Goal: Information Seeking & Learning: Compare options

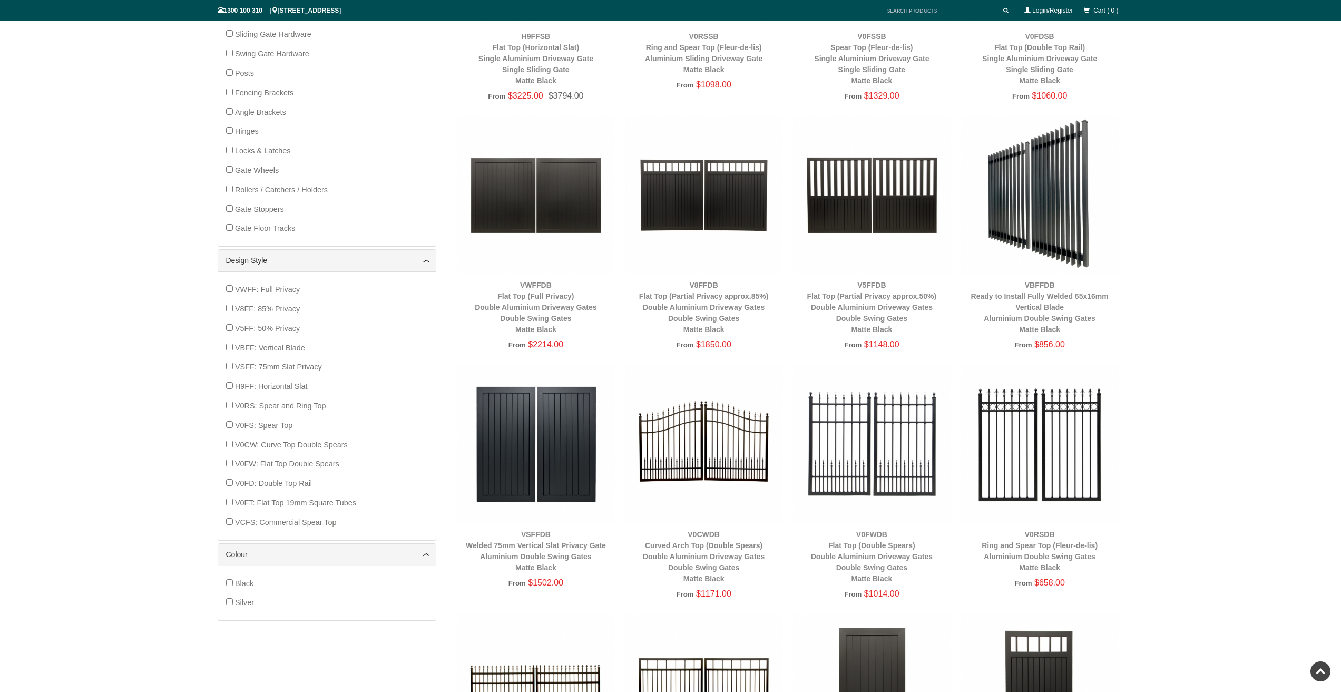
scroll to position [553, 0]
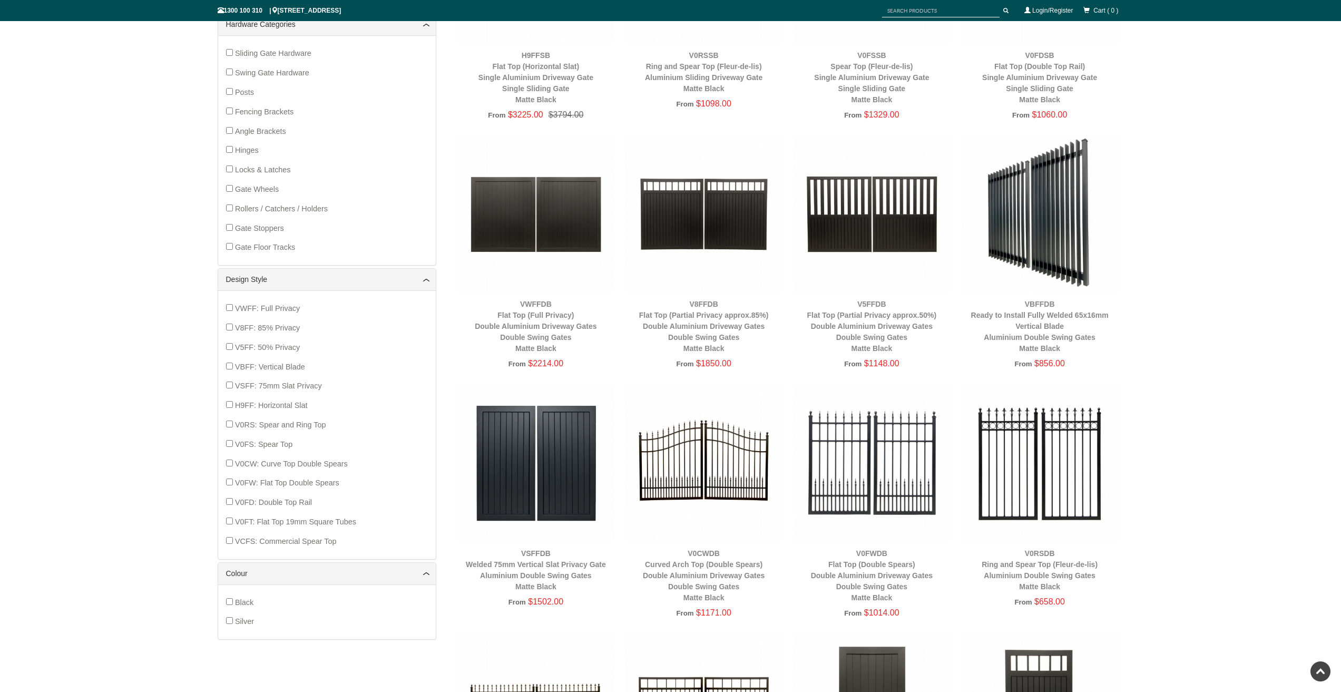
click at [234, 72] on div "Sliding Gate Hardware Swing Gate Hardware Posts Fencing Brackets Angle Brackets…" at bounding box center [327, 150] width 202 height 213
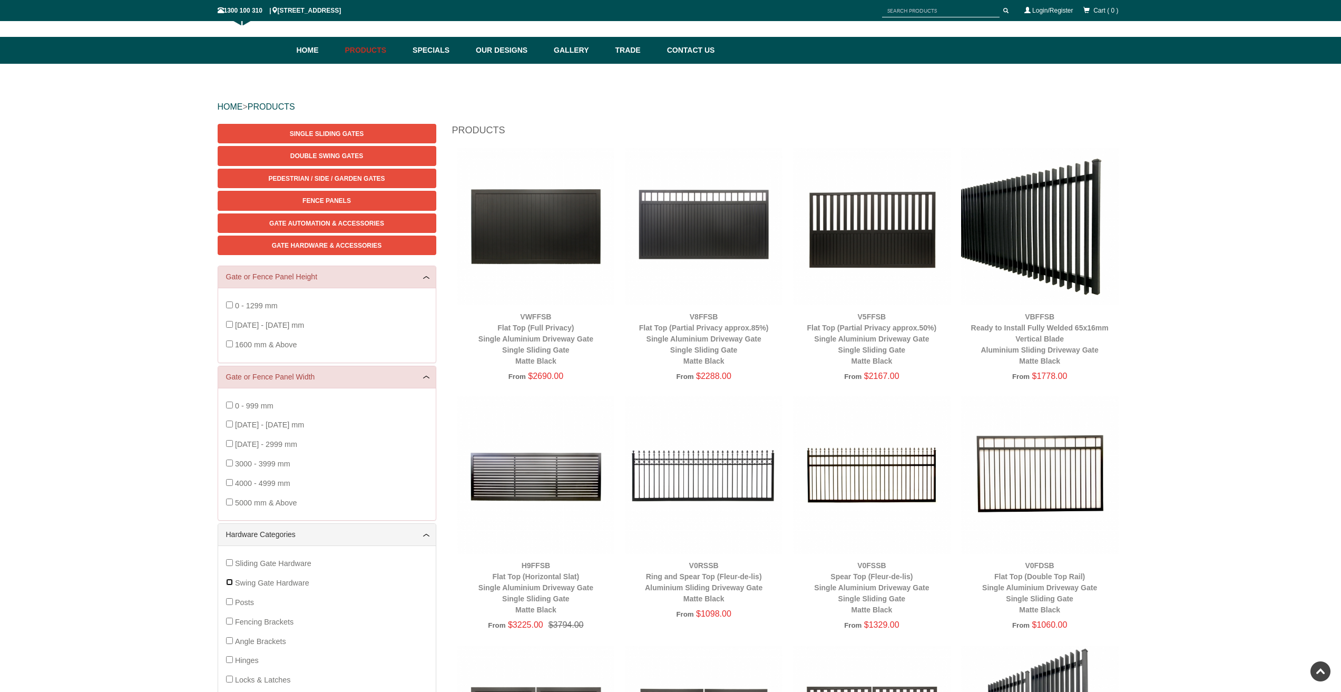
scroll to position [0, 0]
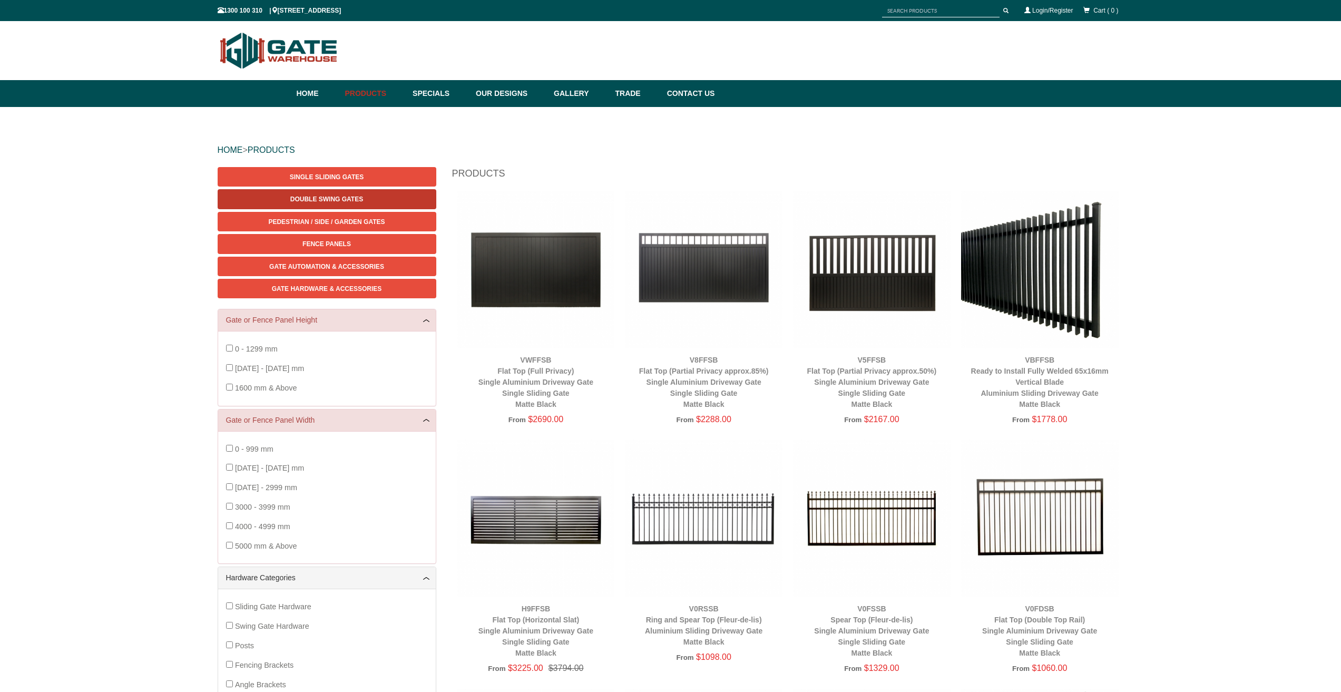
click at [311, 200] on span "Double Swing Gates" at bounding box center [326, 198] width 73 height 7
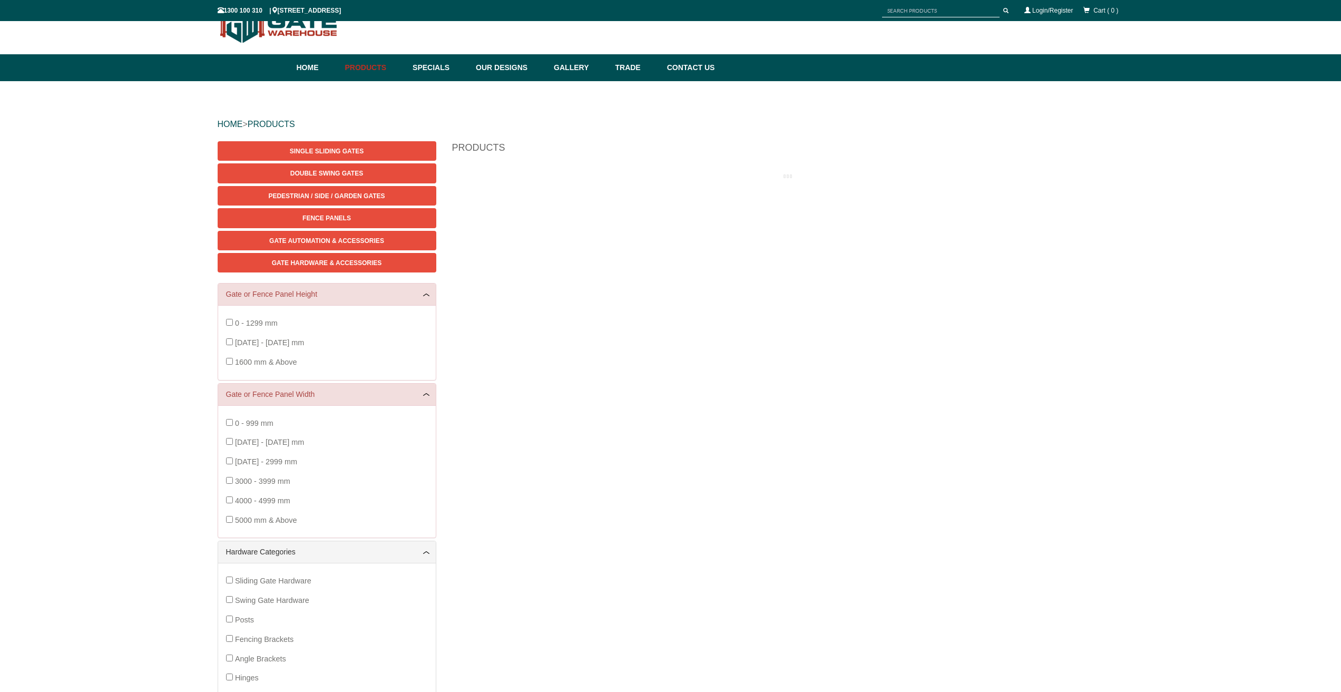
scroll to position [26, 0]
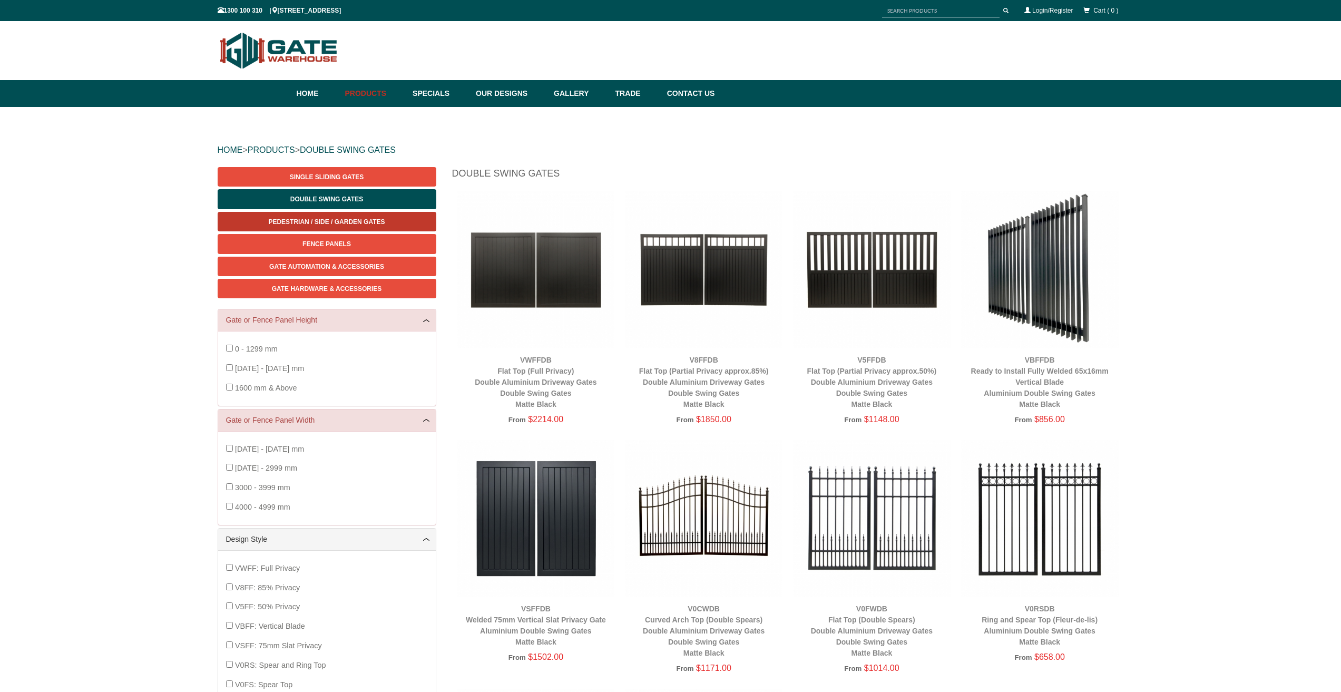
click at [322, 222] on span "Pedestrian / Side / Garden Gates" at bounding box center [326, 221] width 116 height 7
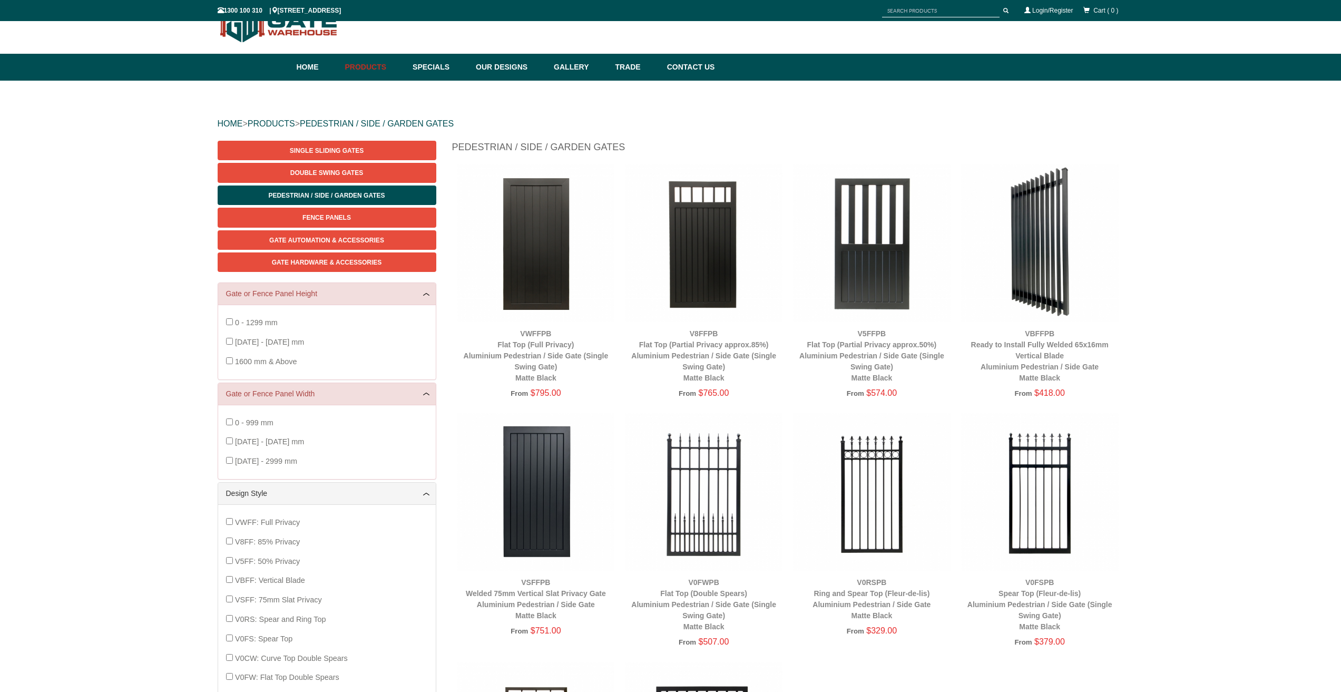
click at [1044, 287] on img at bounding box center [1040, 243] width 158 height 158
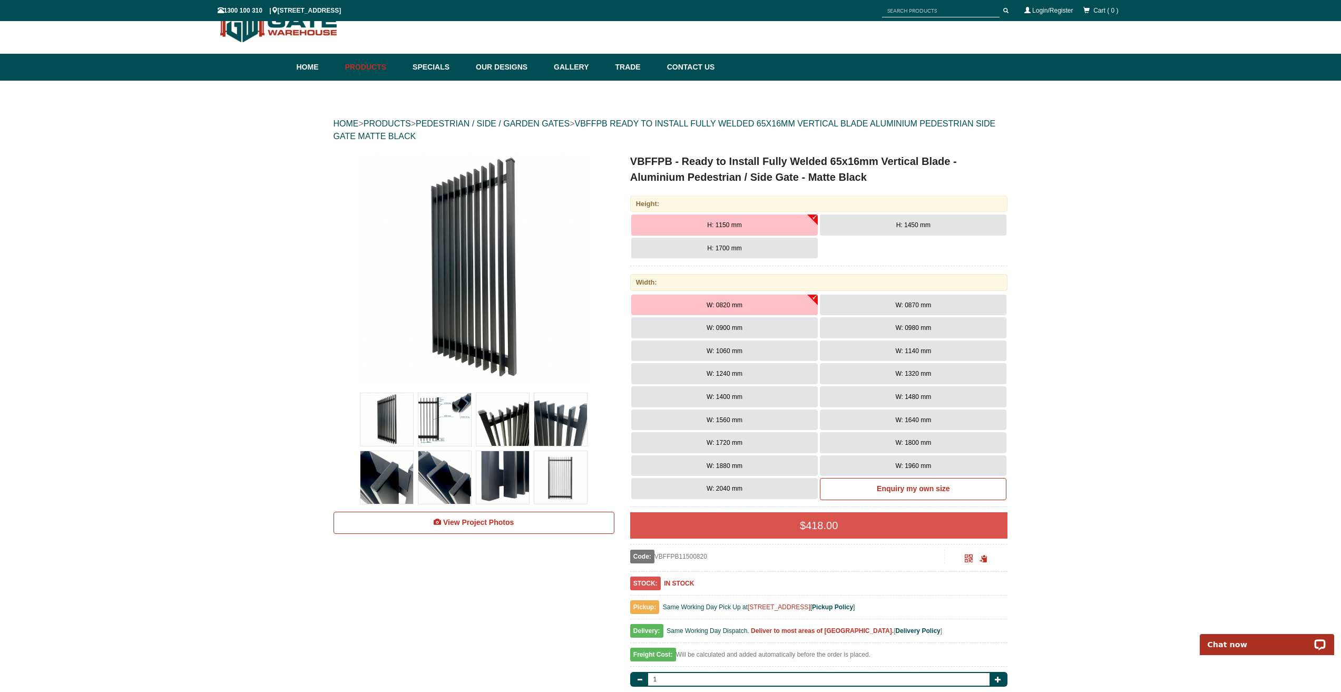
click at [898, 222] on span "H: 1450 mm" at bounding box center [913, 224] width 34 height 7
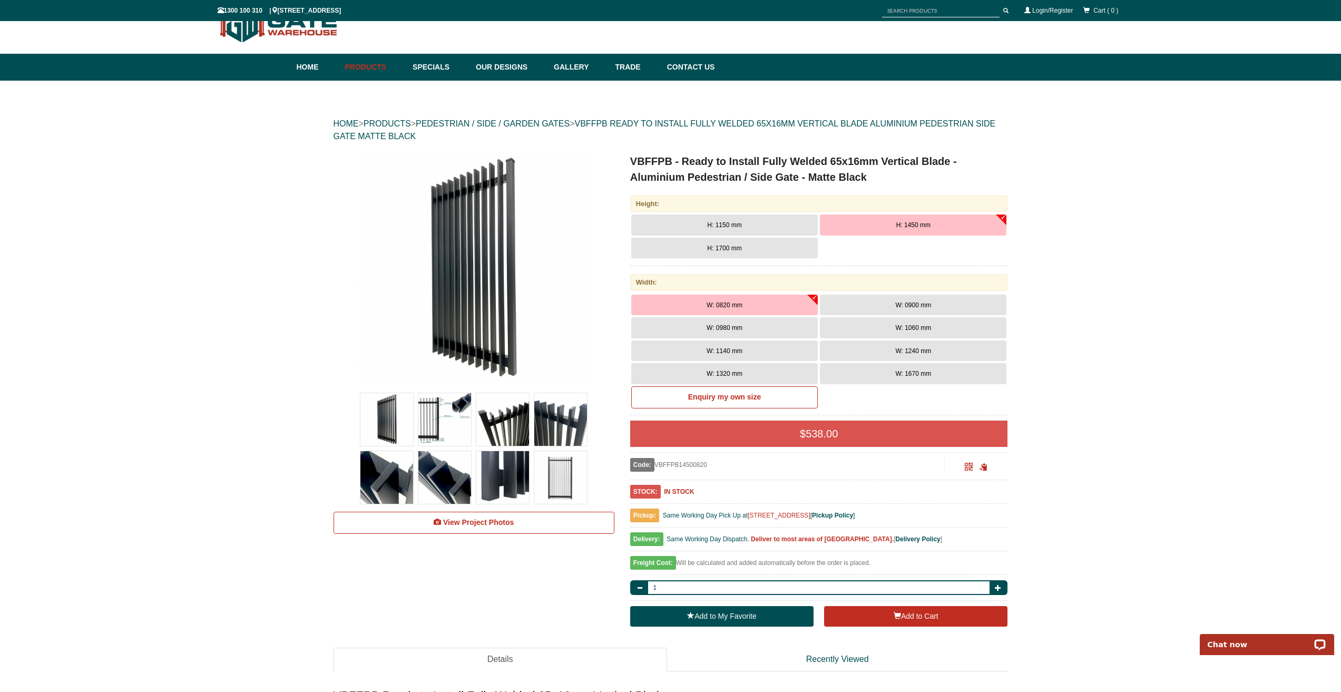
click at [725, 369] on button "W: 1320 mm" at bounding box center [724, 373] width 187 height 21
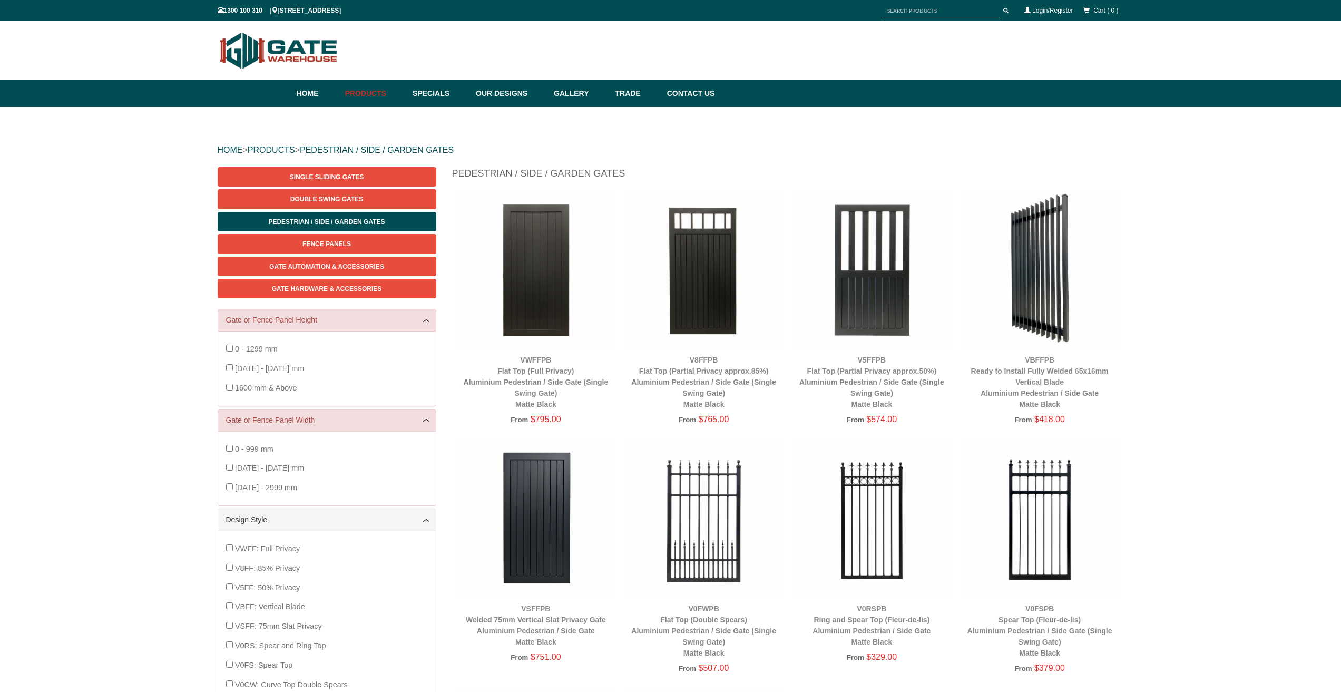
scroll to position [26, 0]
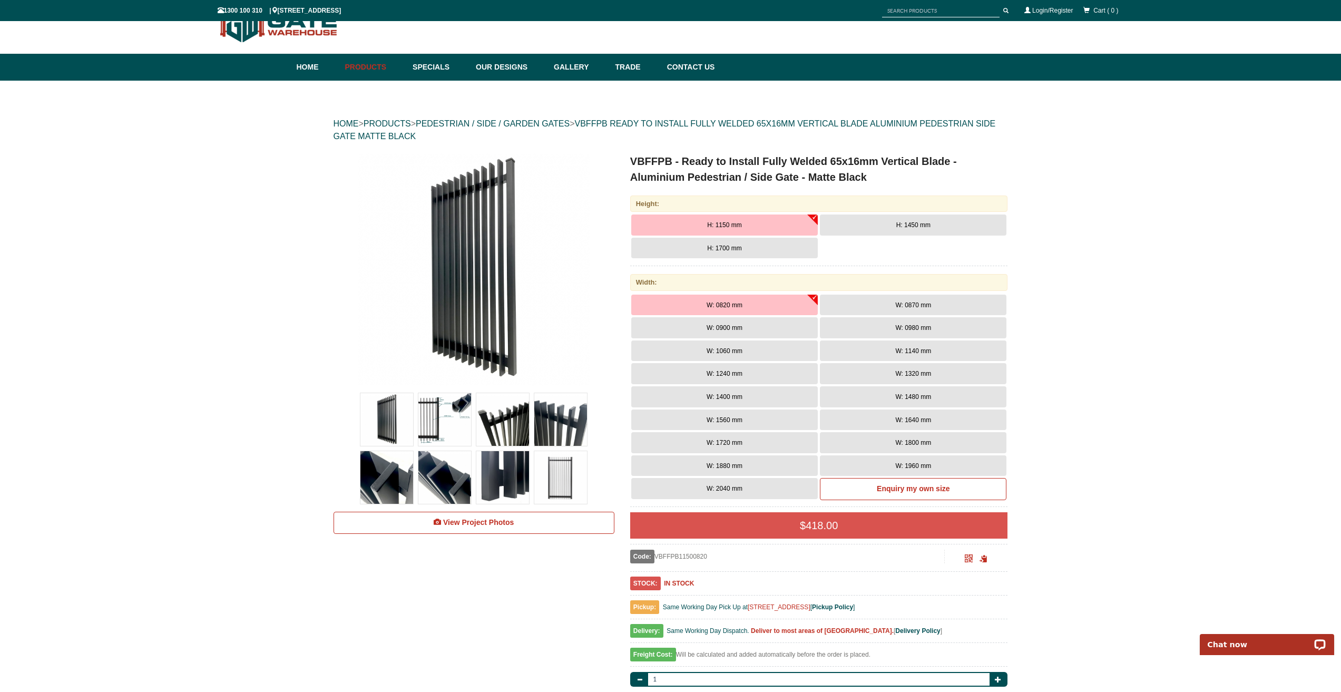
click at [716, 244] on span "H: 1700 mm" at bounding box center [724, 247] width 34 height 7
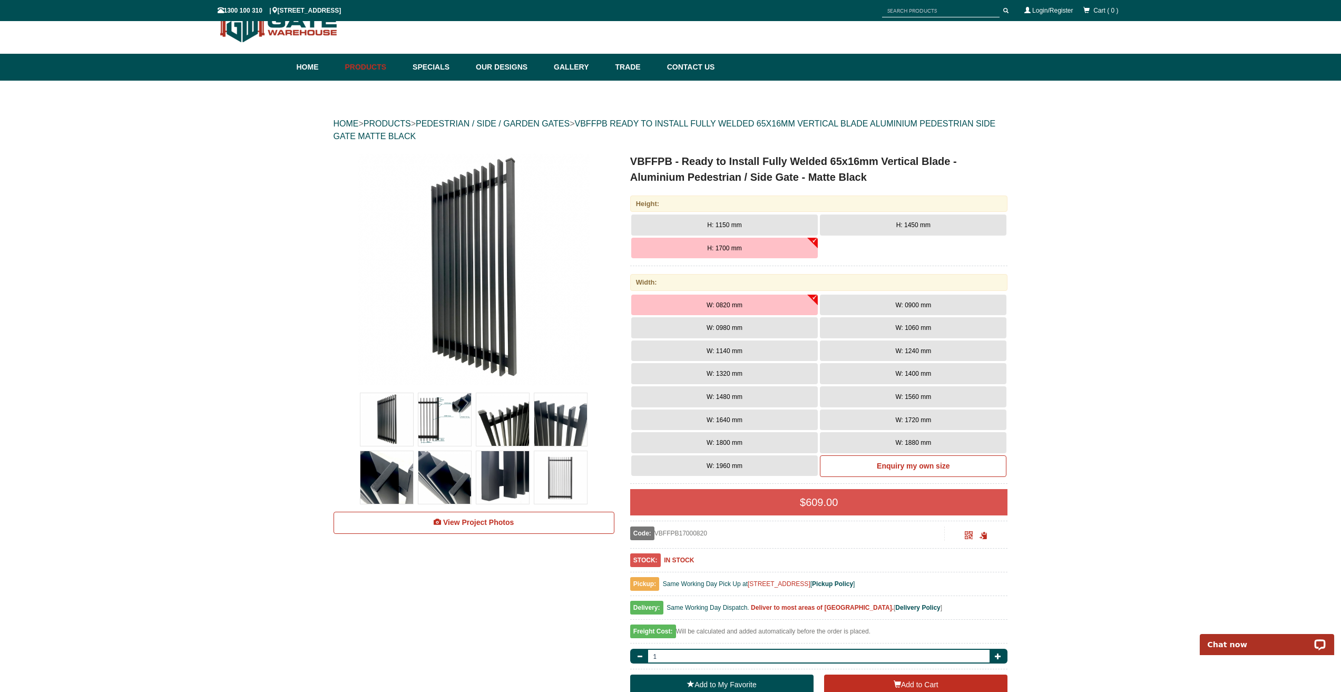
click at [736, 371] on span "W: 1320 mm" at bounding box center [725, 373] width 36 height 7
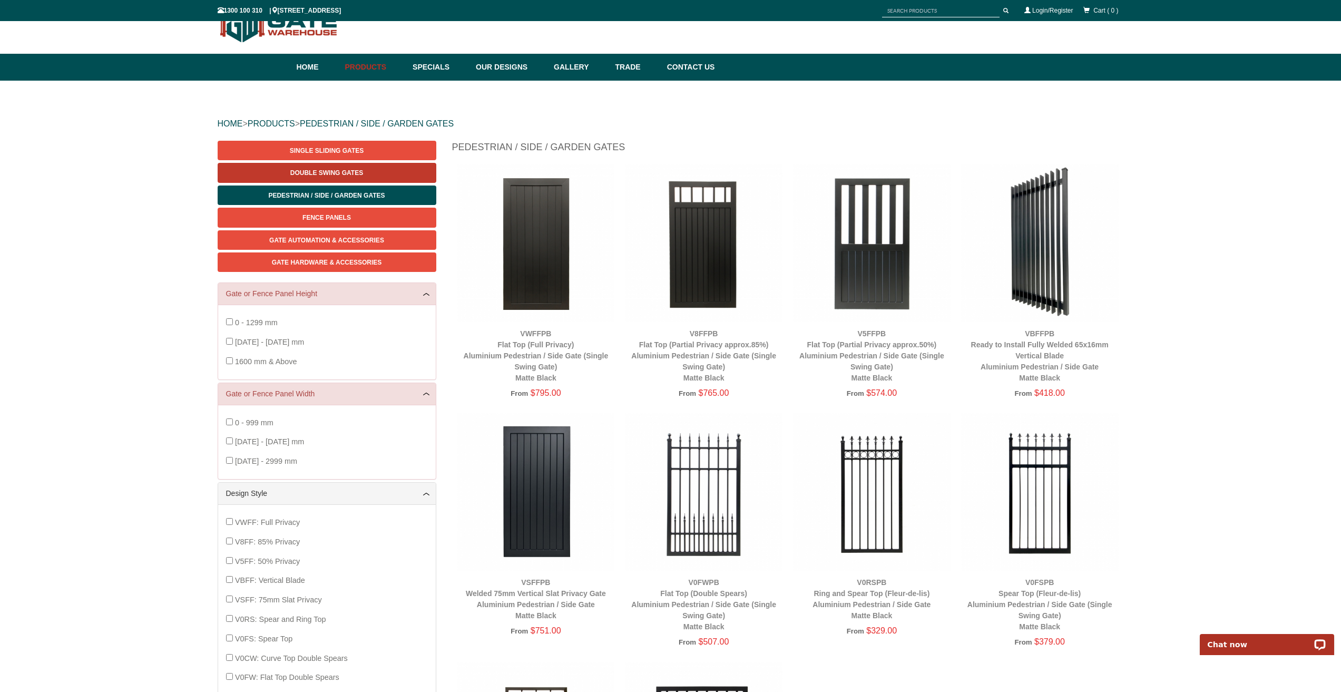
click at [322, 173] on span "Double Swing Gates" at bounding box center [326, 172] width 73 height 7
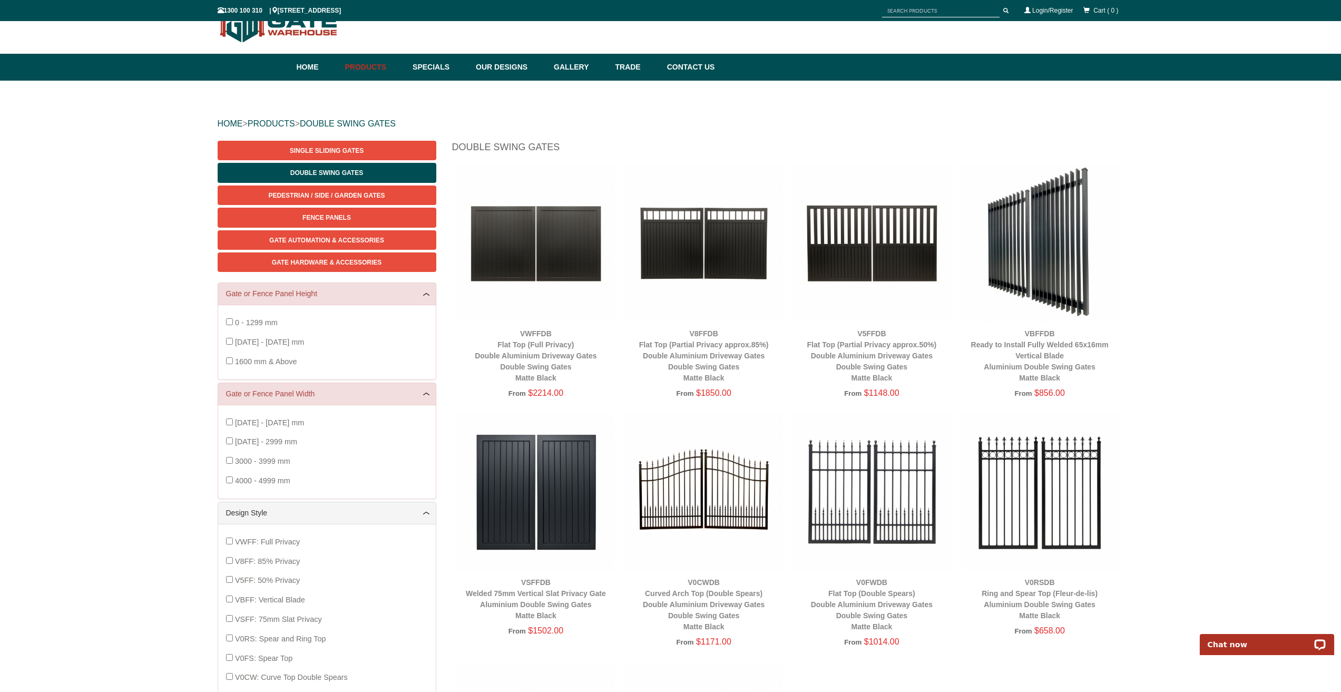
click at [1025, 247] on img at bounding box center [1040, 243] width 158 height 158
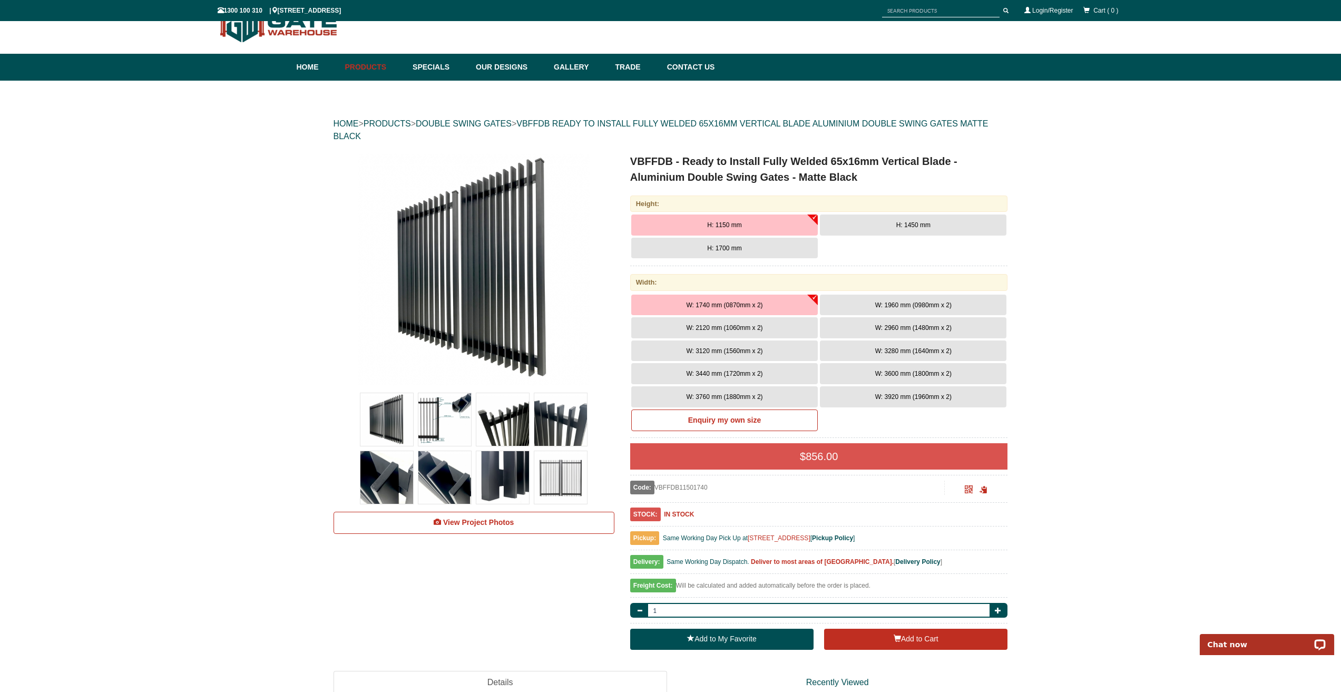
click at [901, 226] on span "H: 1450 mm" at bounding box center [913, 224] width 34 height 7
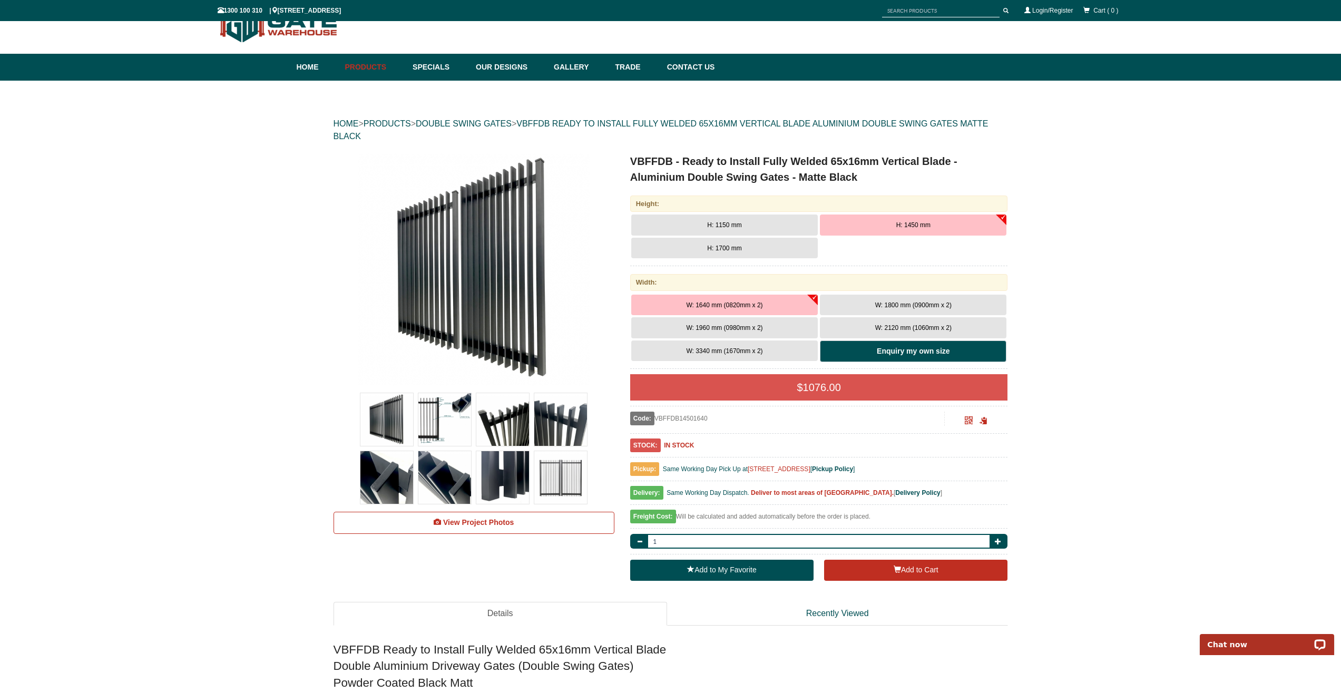
click at [903, 354] on b "Enquiry my own size" at bounding box center [913, 351] width 73 height 8
click at [888, 352] on b "Enquiry my own size" at bounding box center [913, 351] width 73 height 8
click at [741, 347] on span "W: 3340 mm (1670mm x 2)" at bounding box center [724, 350] width 76 height 7
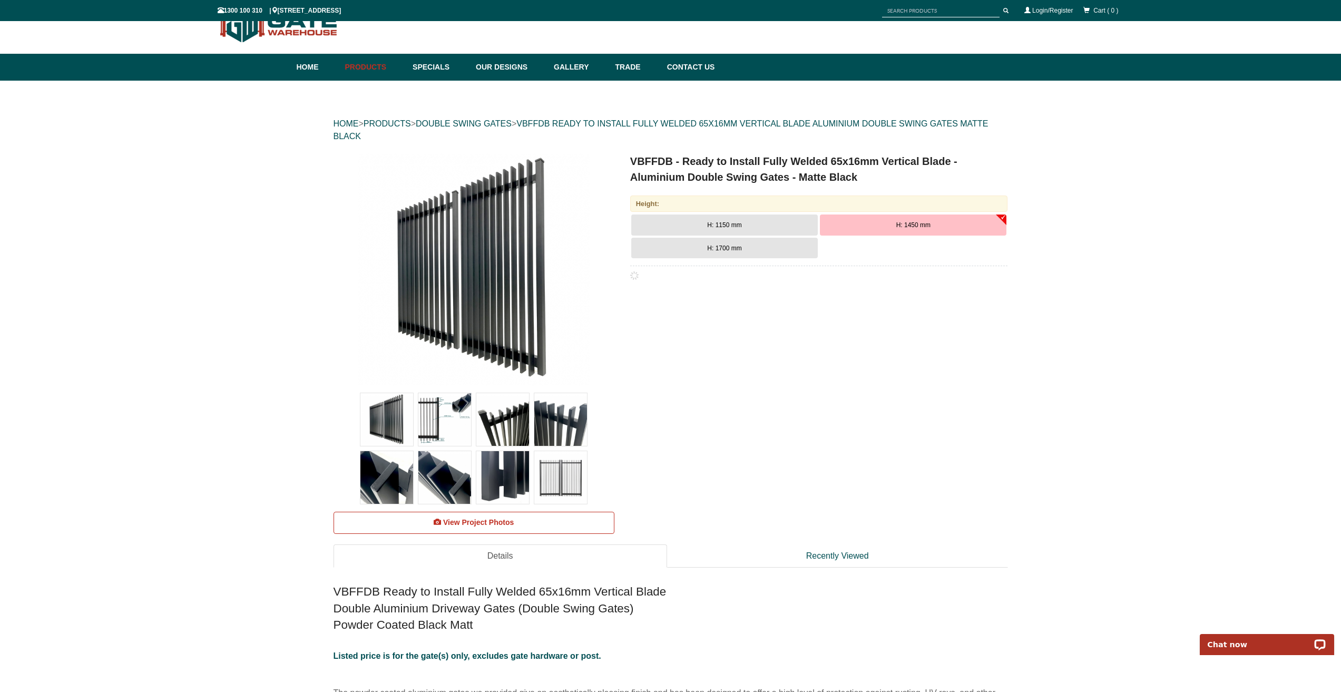
click at [898, 227] on span "H: 1450 mm" at bounding box center [913, 224] width 34 height 7
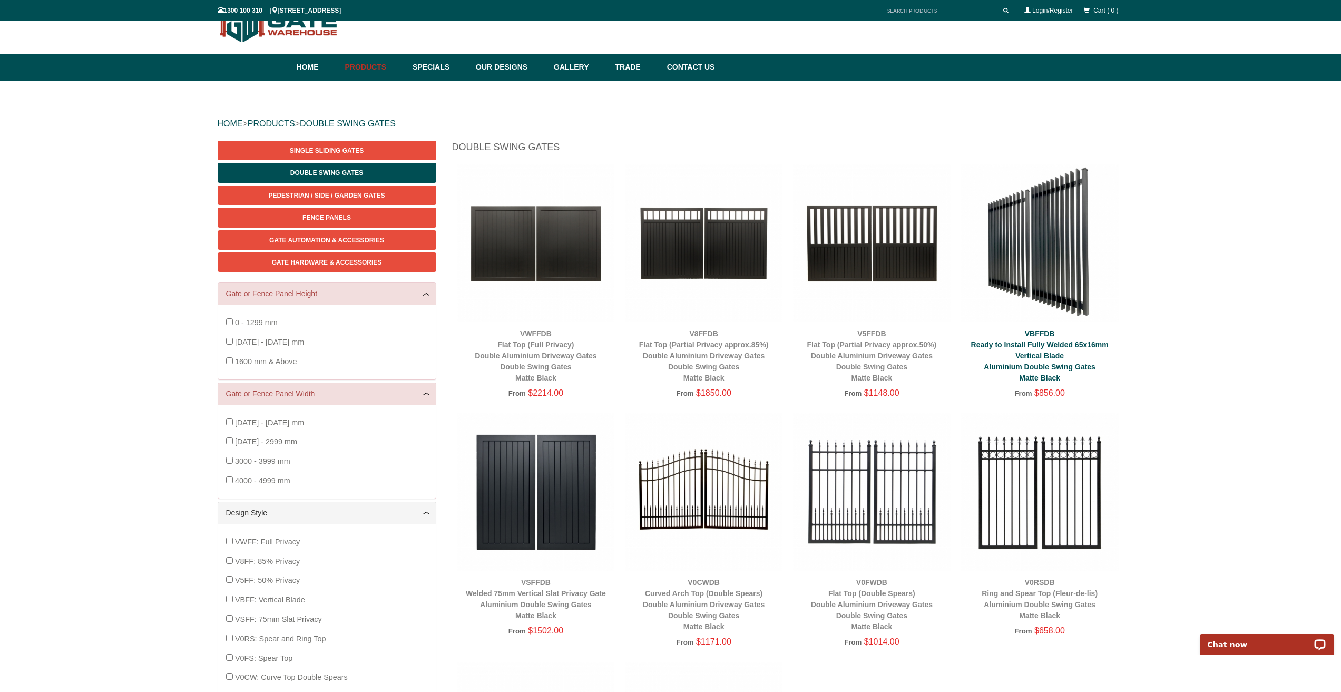
click at [1042, 345] on link "VBFFDB Ready to Install Fully Welded 65x16mm Vertical Blade Aluminium Double Sw…" at bounding box center [1040, 355] width 138 height 53
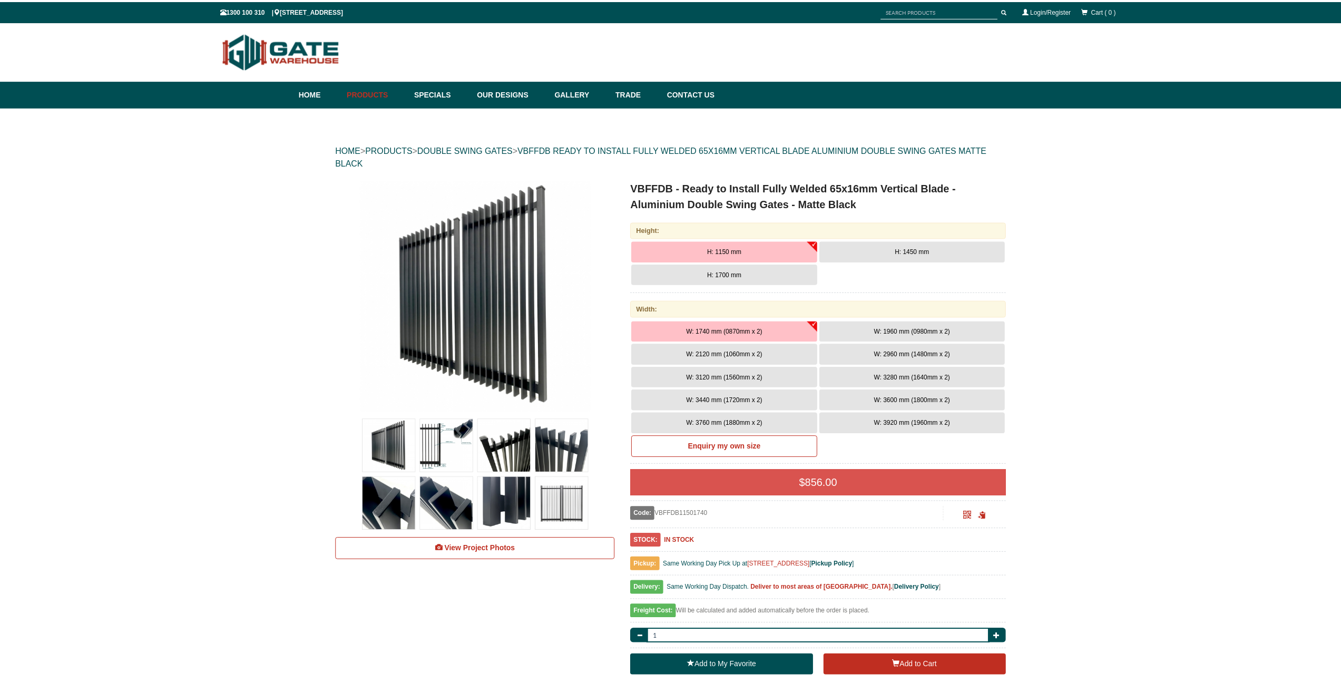
scroll to position [26, 0]
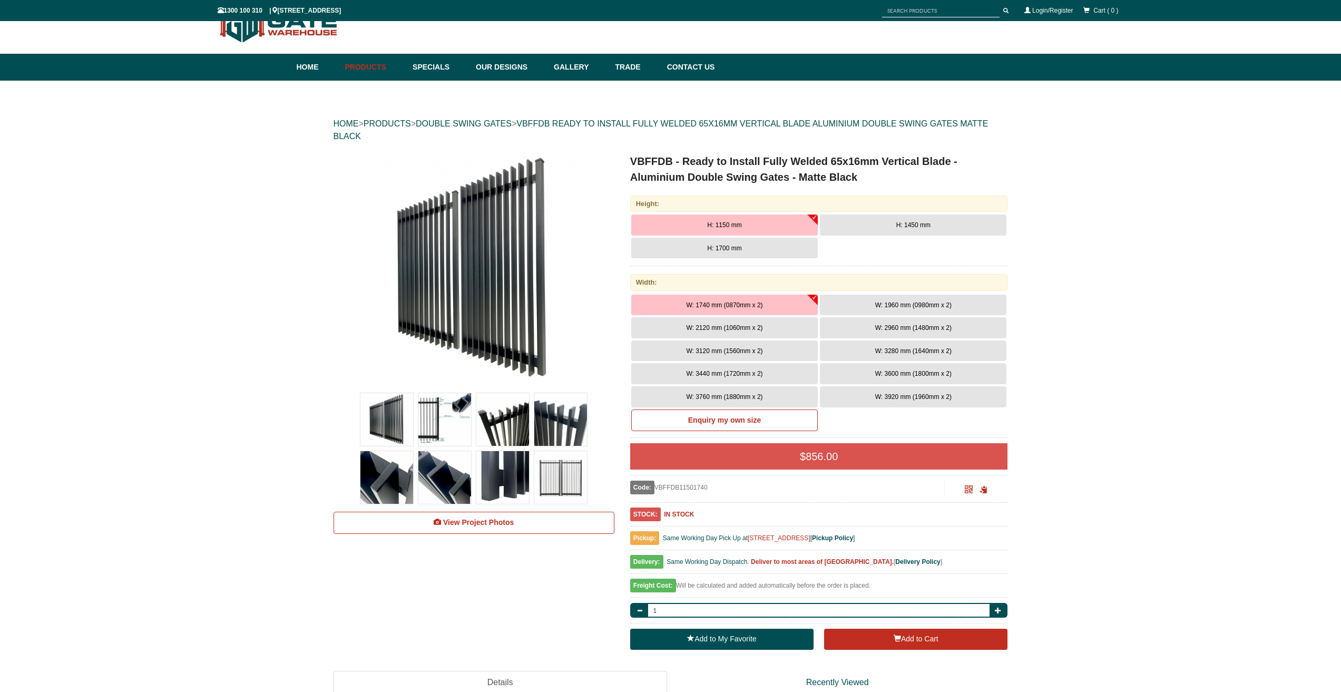
click at [914, 227] on span "H: 1450 mm" at bounding box center [913, 224] width 34 height 7
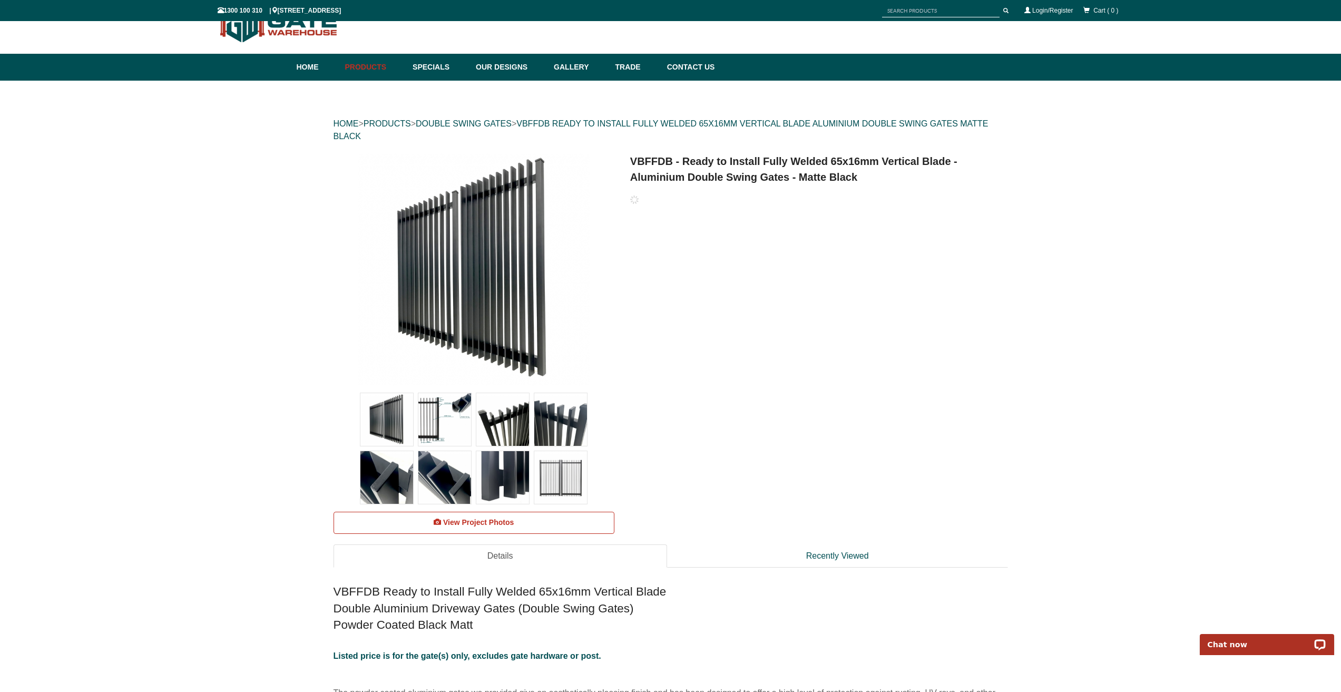
scroll to position [0, 0]
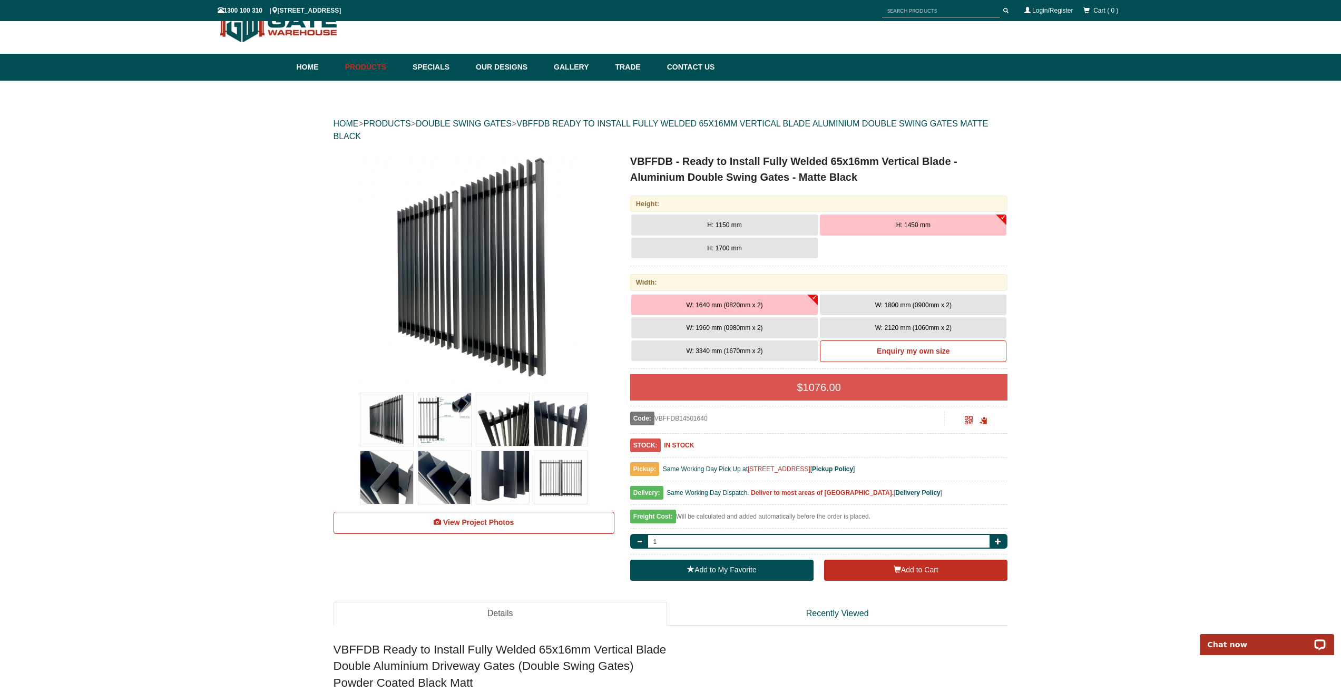
click at [903, 305] on span "W: 1800 mm (0900mm x 2)" at bounding box center [913, 304] width 76 height 7
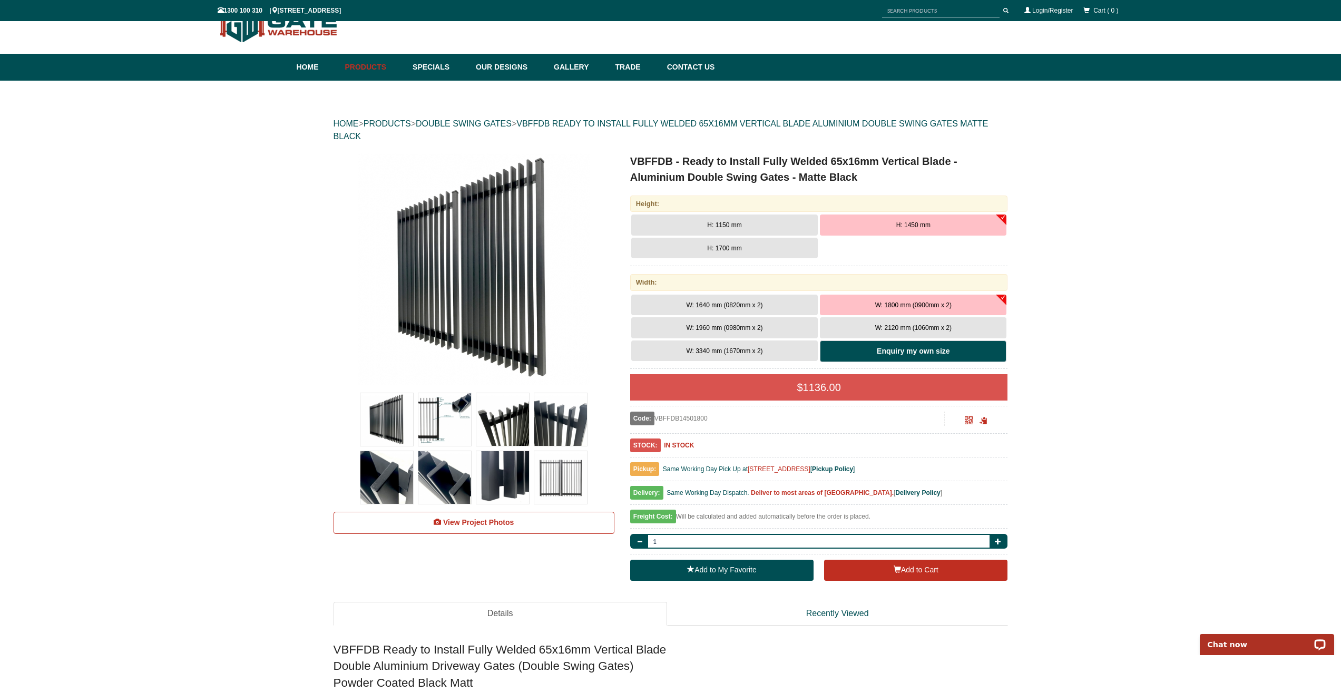
click at [913, 358] on link "Enquiry my own size" at bounding box center [913, 351] width 187 height 22
click at [916, 352] on b "Enquiry my own size" at bounding box center [913, 351] width 73 height 8
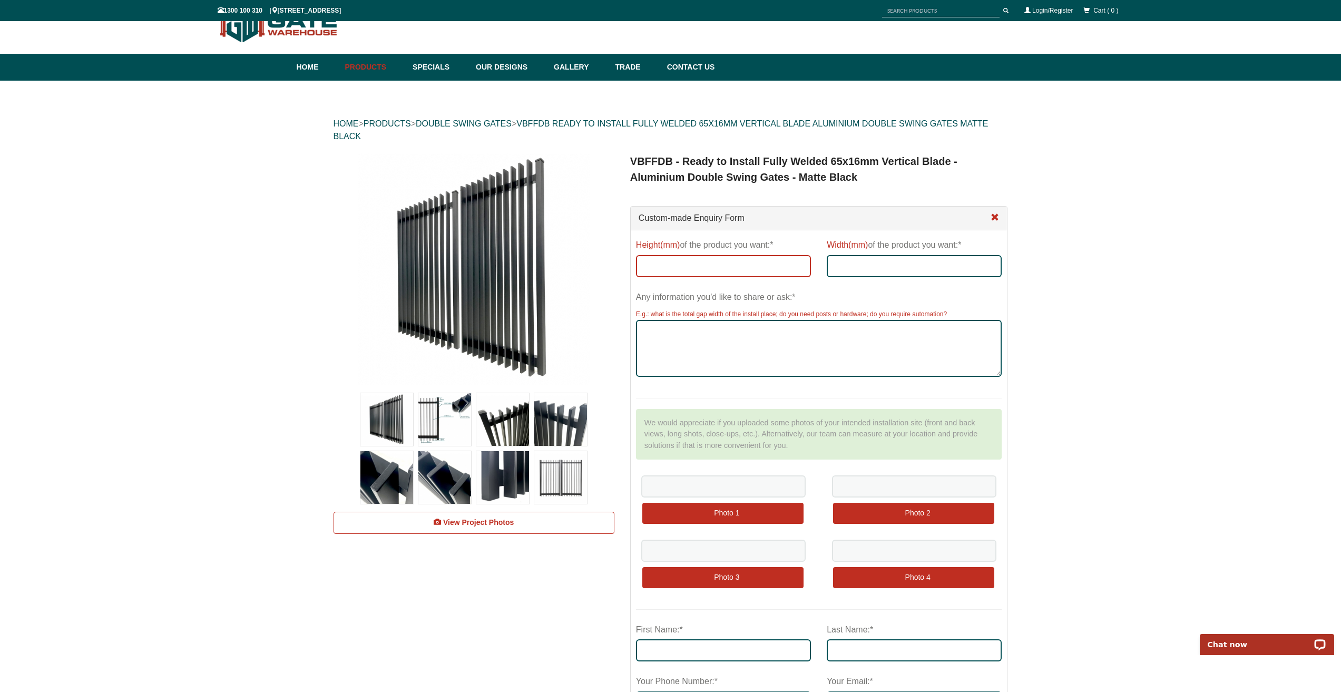
click at [718, 267] on input "Height(mm) of the product you want:*" at bounding box center [723, 266] width 175 height 22
type input "1450"
click at [872, 266] on input "Width(mm) of the product you want:*" at bounding box center [914, 266] width 175 height 22
type input "1800 x2"
